Goal: Obtain resource: Download file/media

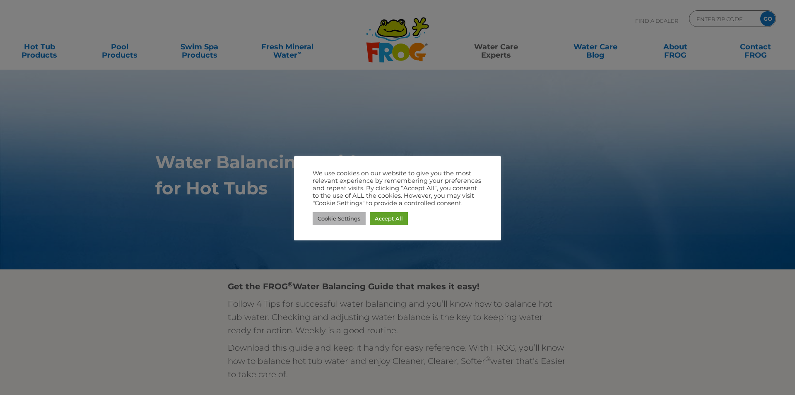
click at [361, 222] on link "Cookie Settings" at bounding box center [339, 218] width 53 height 13
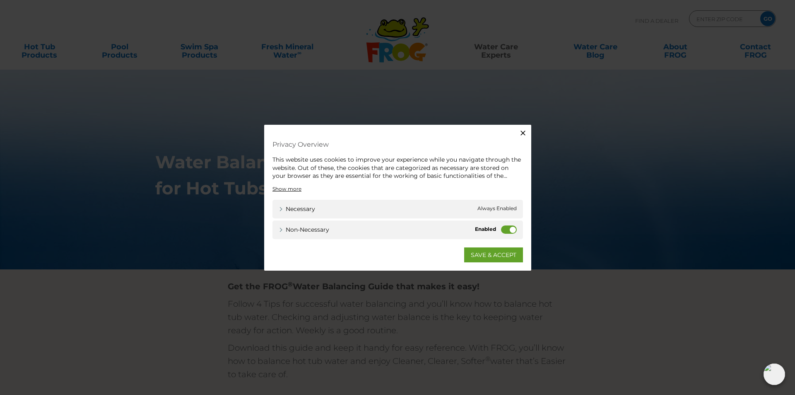
click at [513, 231] on label "Non-necessary" at bounding box center [509, 229] width 16 height 8
click at [0, 0] on input "Non-necessary" at bounding box center [0, 0] width 0 height 0
click at [488, 255] on link "SAVE & ACCEPT" at bounding box center [493, 254] width 59 height 15
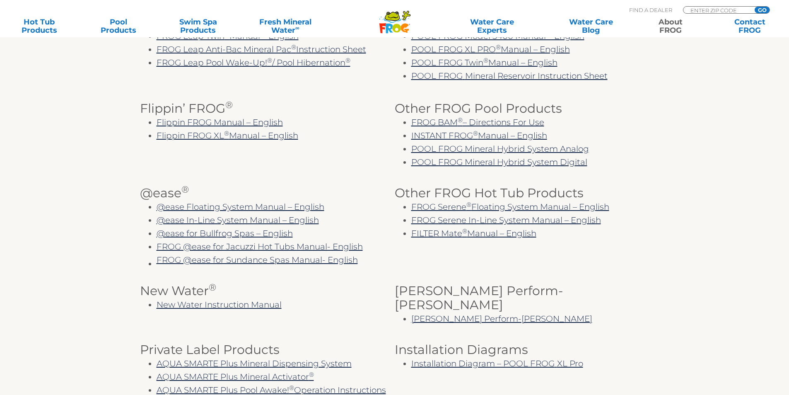
scroll to position [290, 0]
click at [230, 205] on link "@ease Floating System Manual – English" at bounding box center [241, 206] width 168 height 10
